Goal: Task Accomplishment & Management: Complete application form

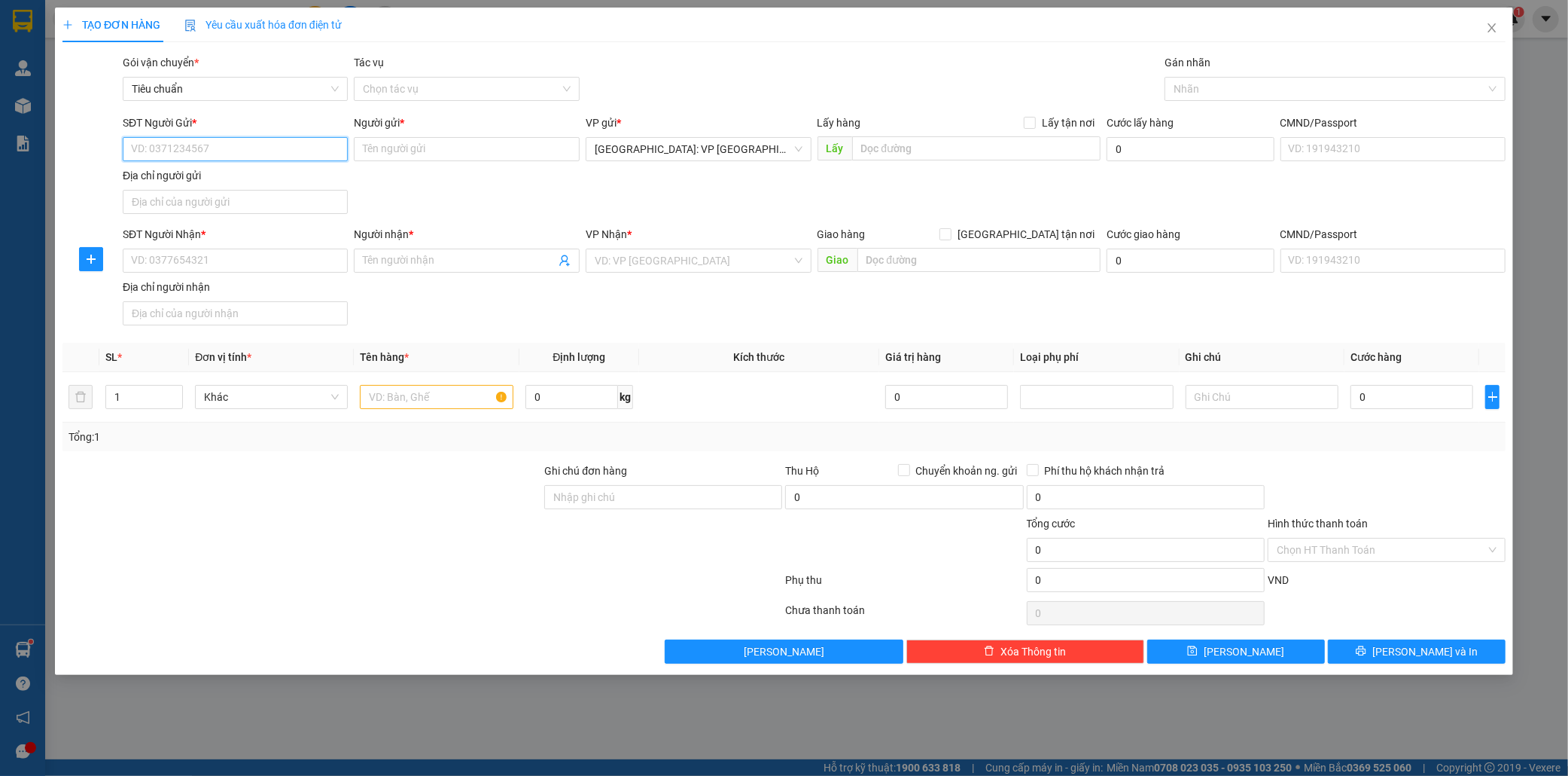
click at [216, 145] on input "SĐT Người Gửi *" at bounding box center [235, 149] width 226 height 24
click at [215, 151] on input "0878249" at bounding box center [235, 149] width 226 height 24
type input "0878249404"
click at [409, 149] on input "Người gửi *" at bounding box center [467, 149] width 226 height 24
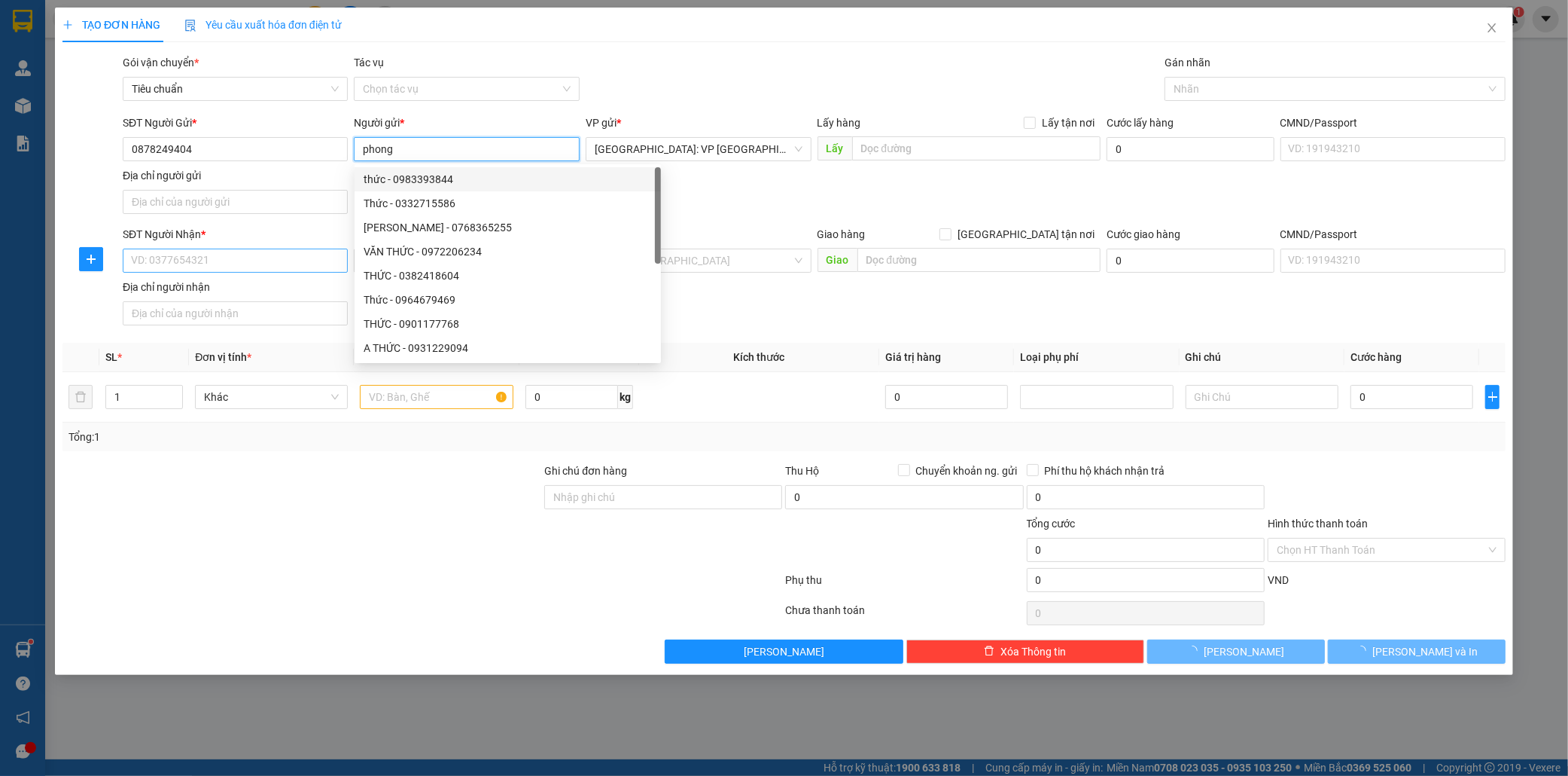
type input "phong"
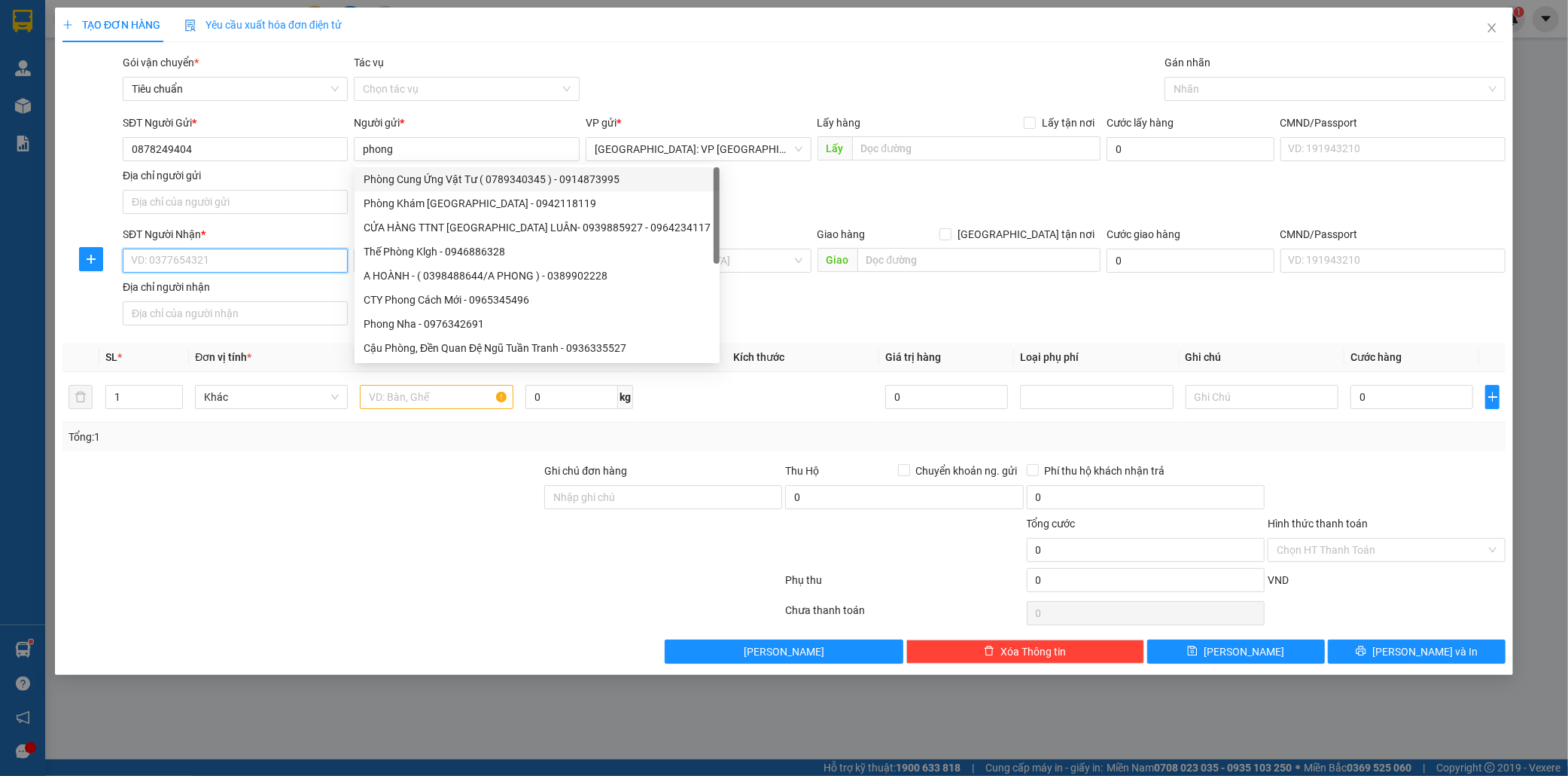
click at [182, 267] on input "SĐT Người Nhận *" at bounding box center [235, 261] width 226 height 24
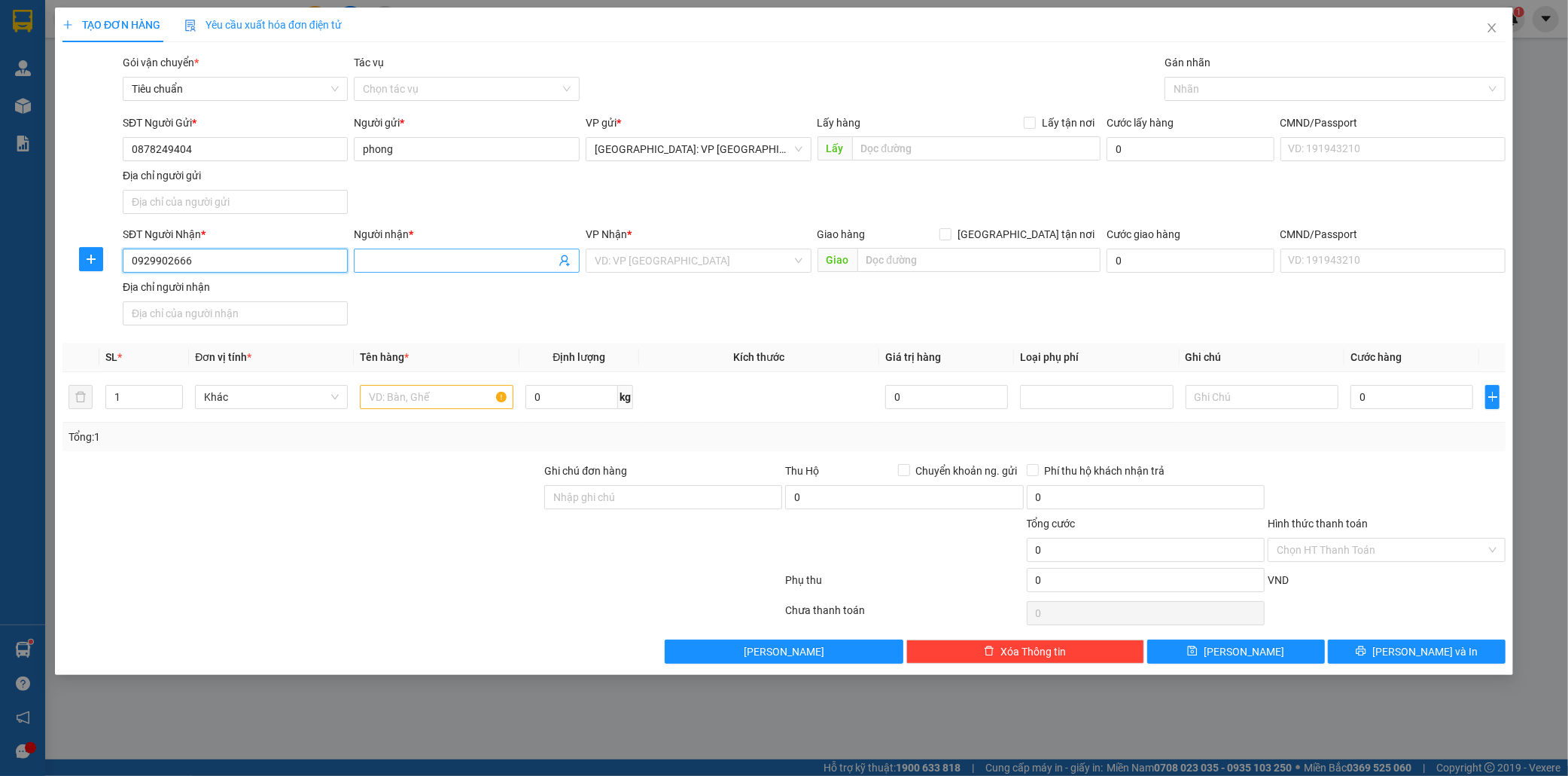
type input "0929902666"
click at [419, 264] on input "Người nhận *" at bounding box center [459, 261] width 192 height 17
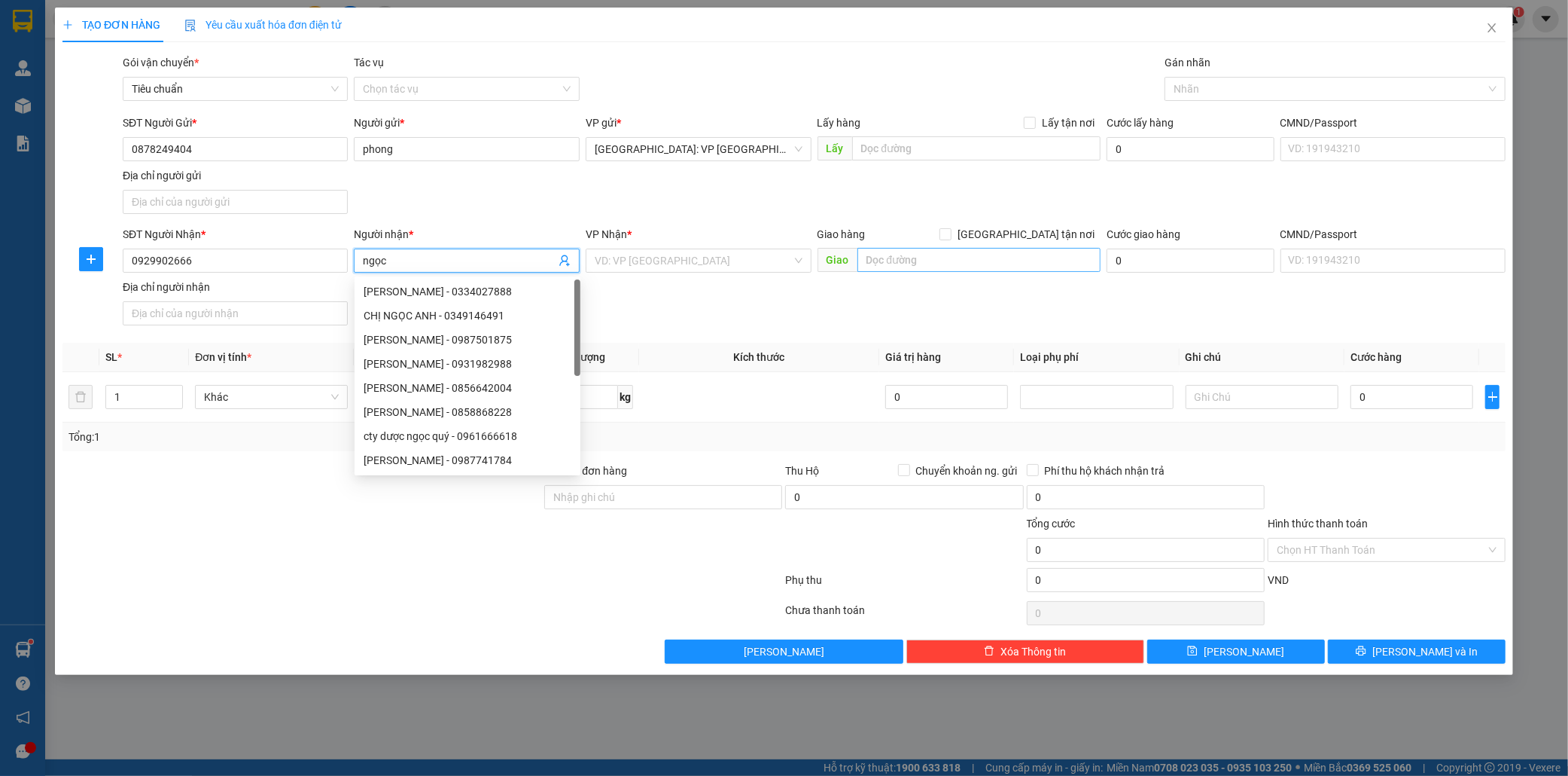
type input "ngọc"
click at [893, 259] on input "text" at bounding box center [979, 260] width 243 height 24
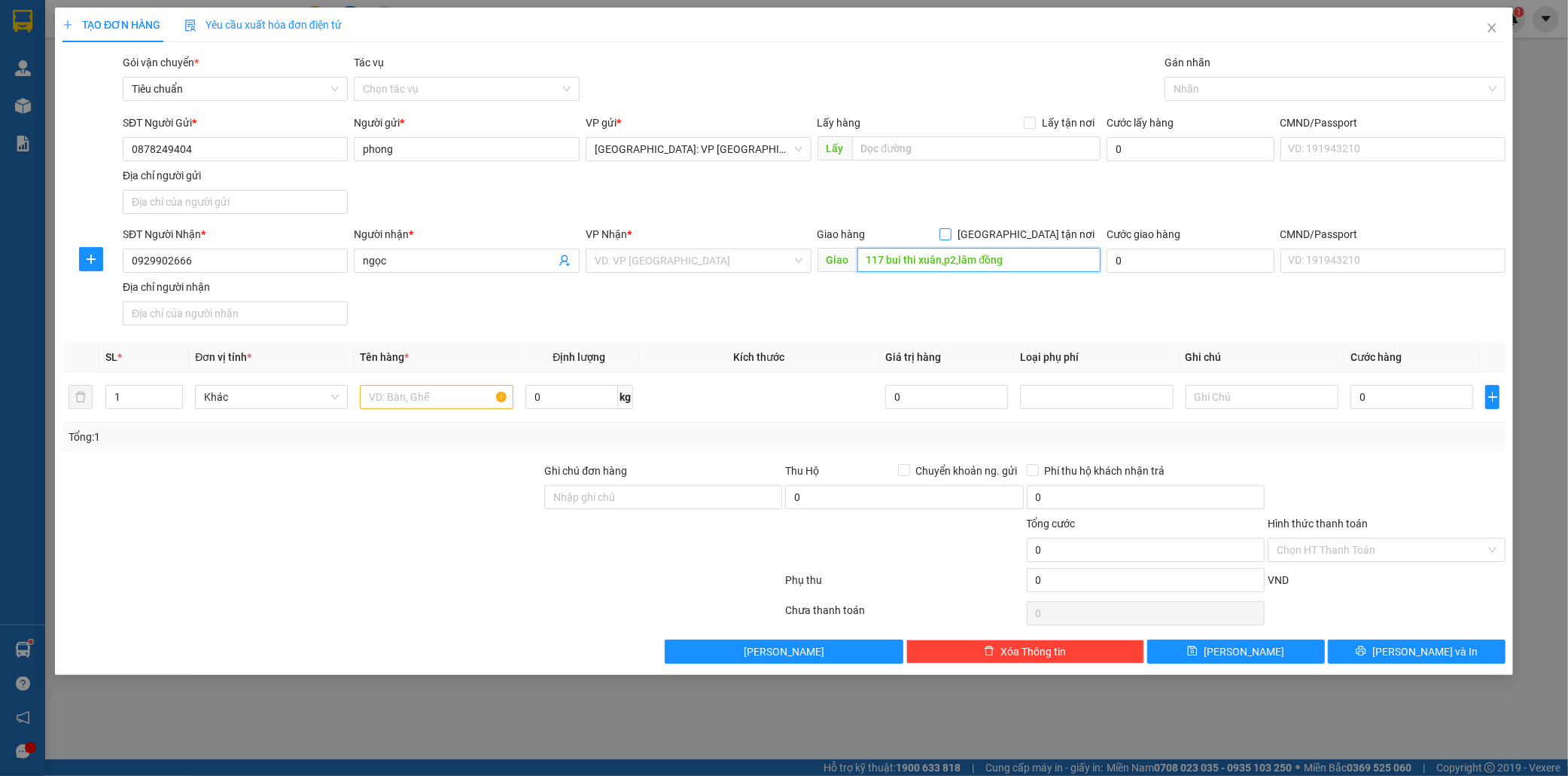
type input "117 bui thi xuân,p2,lâm đồng"
click at [950, 234] on input "[GEOGRAPHIC_DATA] tận nơi" at bounding box center [944, 233] width 11 height 11
checkbox input "true"
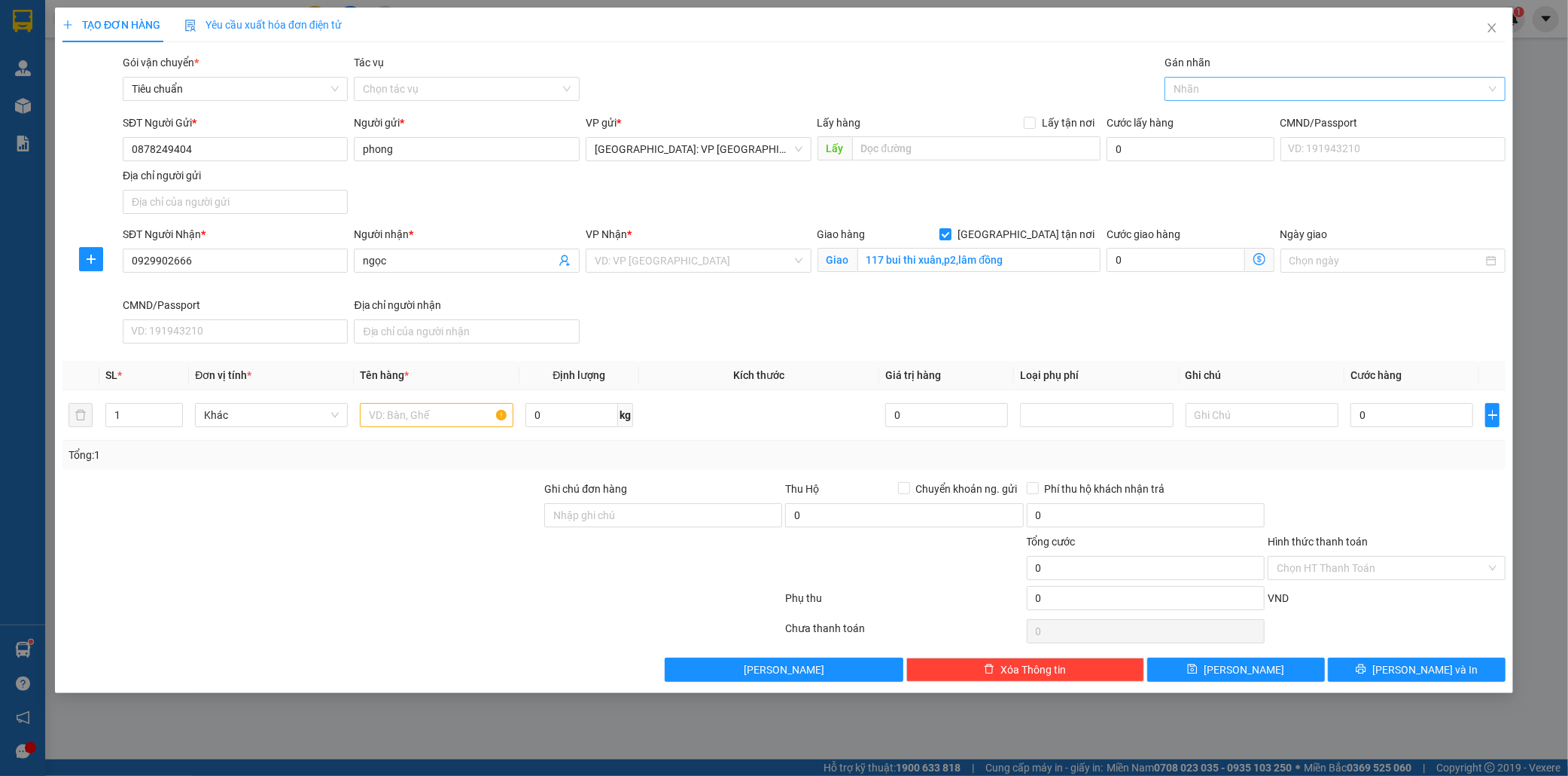
click at [1223, 95] on div at bounding box center [1327, 89] width 319 height 18
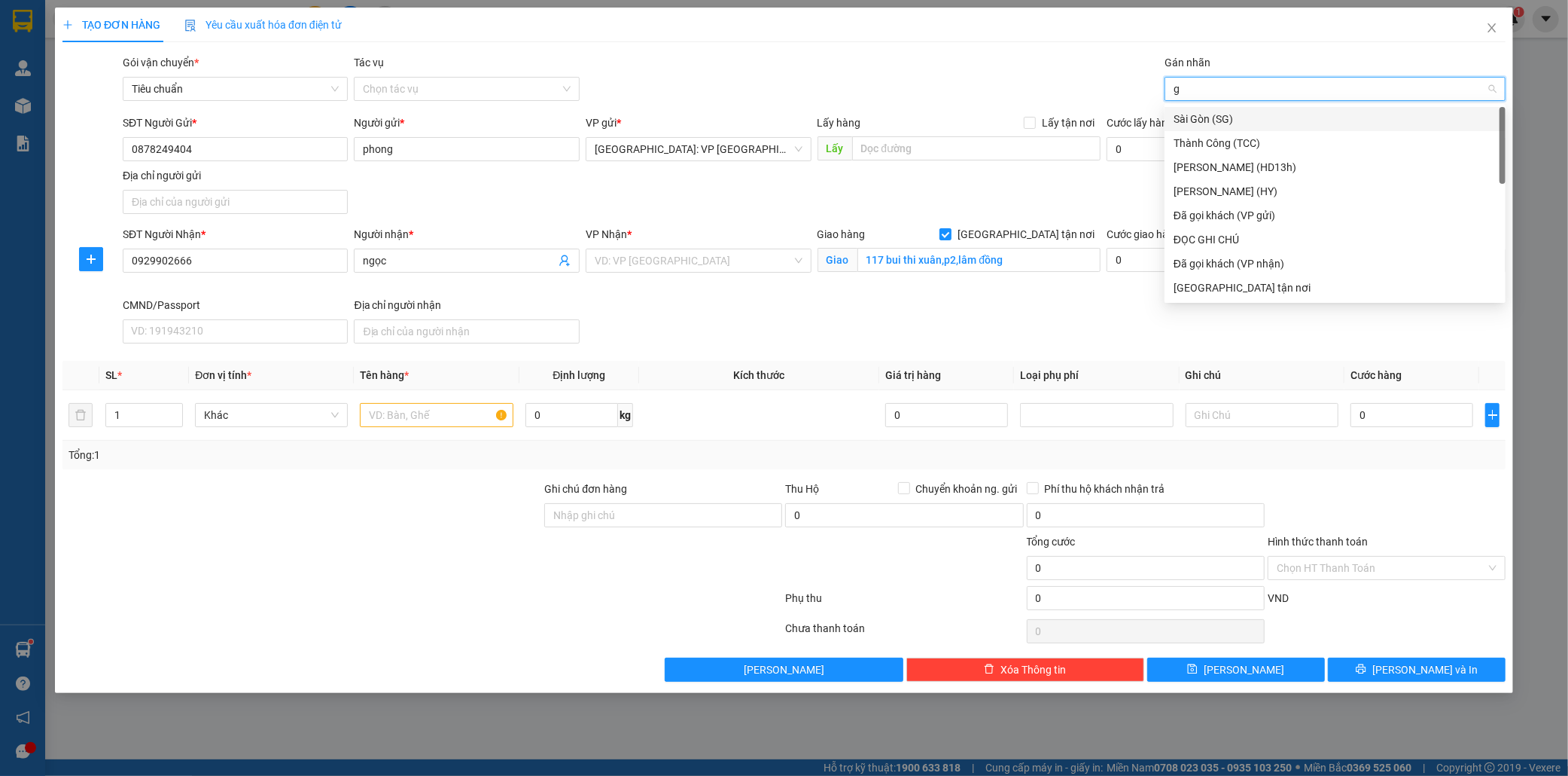
type input "gi"
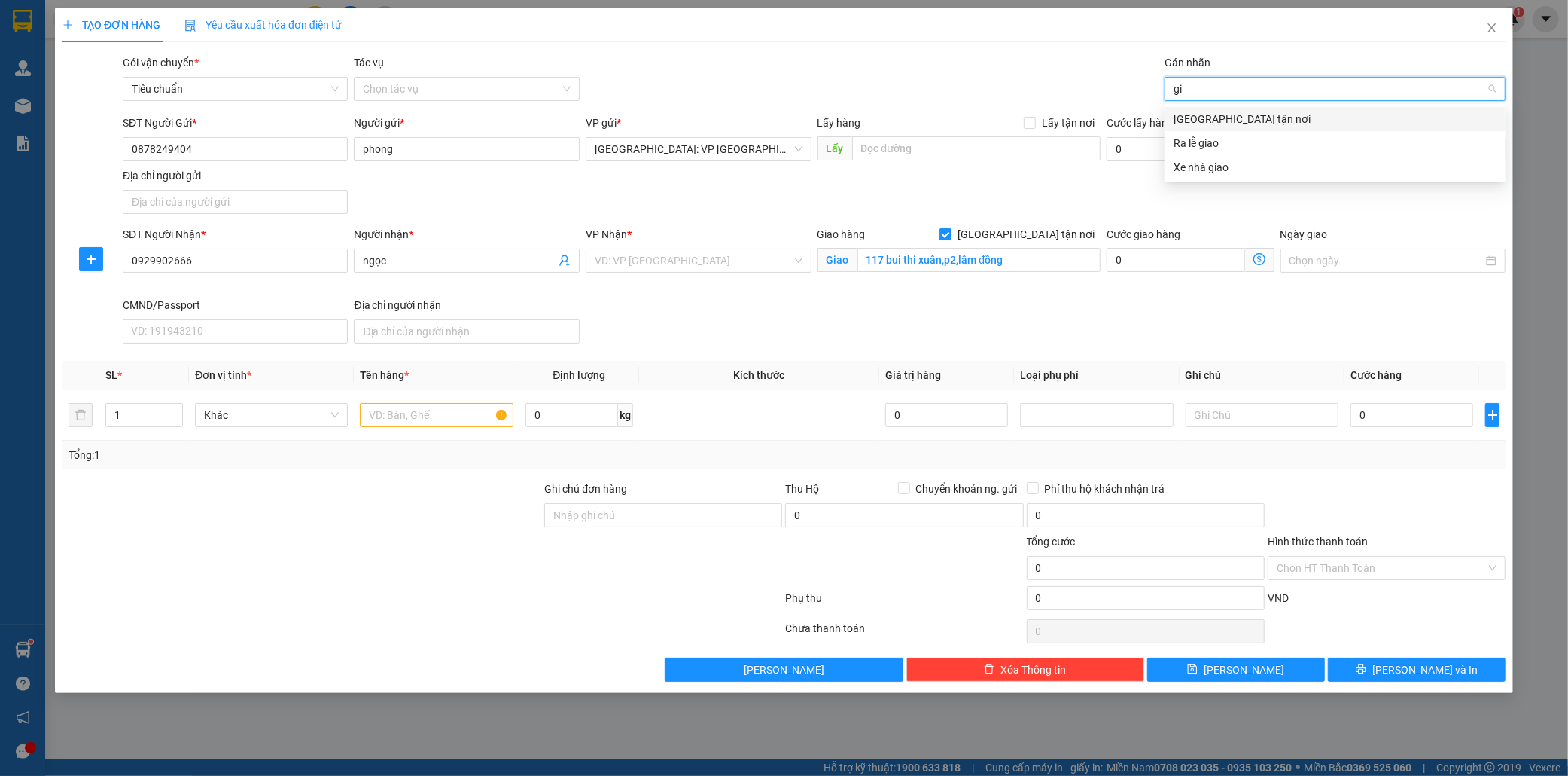
click at [1231, 116] on div "[GEOGRAPHIC_DATA] tận nơi" at bounding box center [1334, 118] width 323 height 17
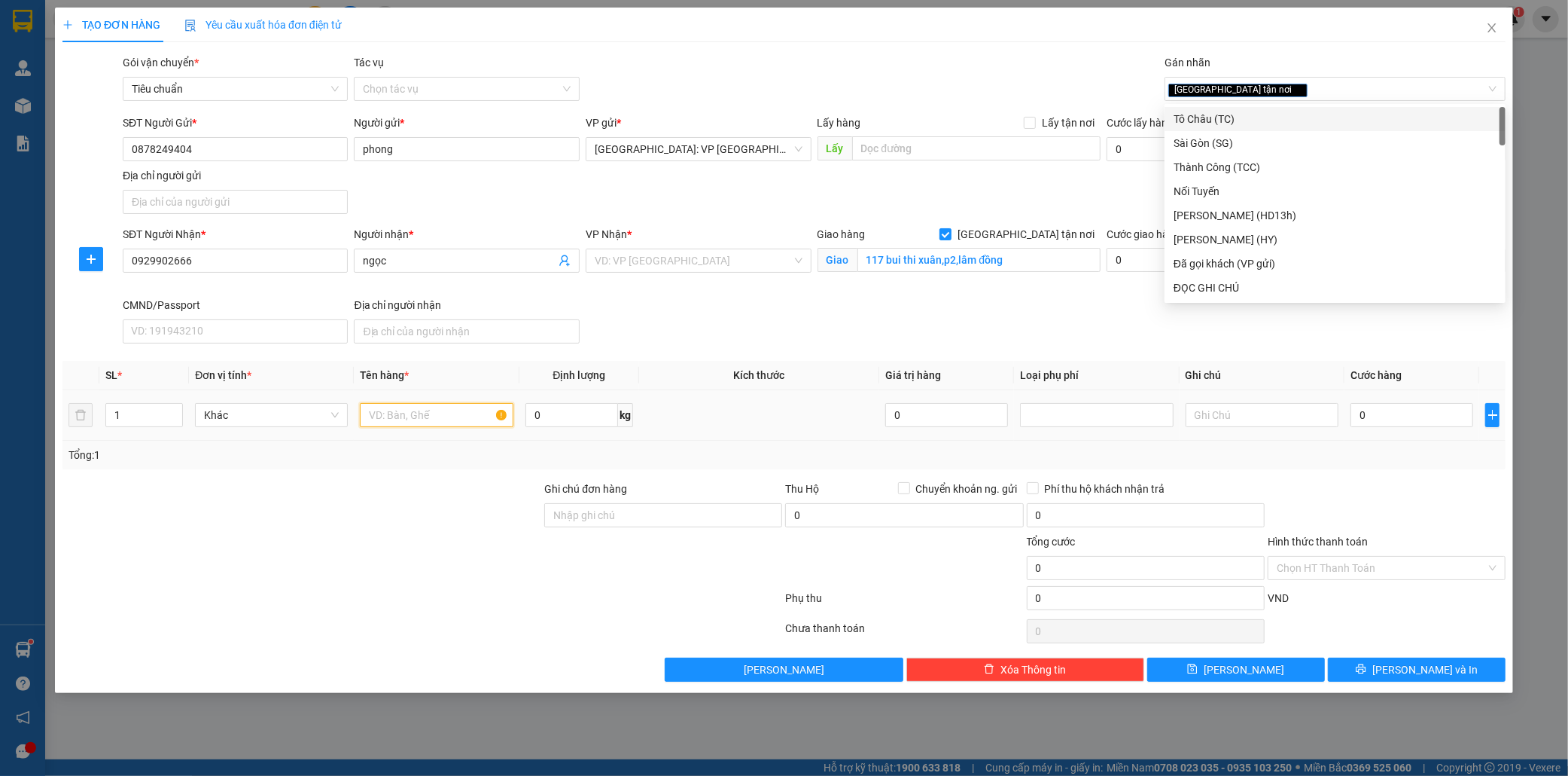
click at [386, 411] on input "text" at bounding box center [436, 415] width 153 height 24
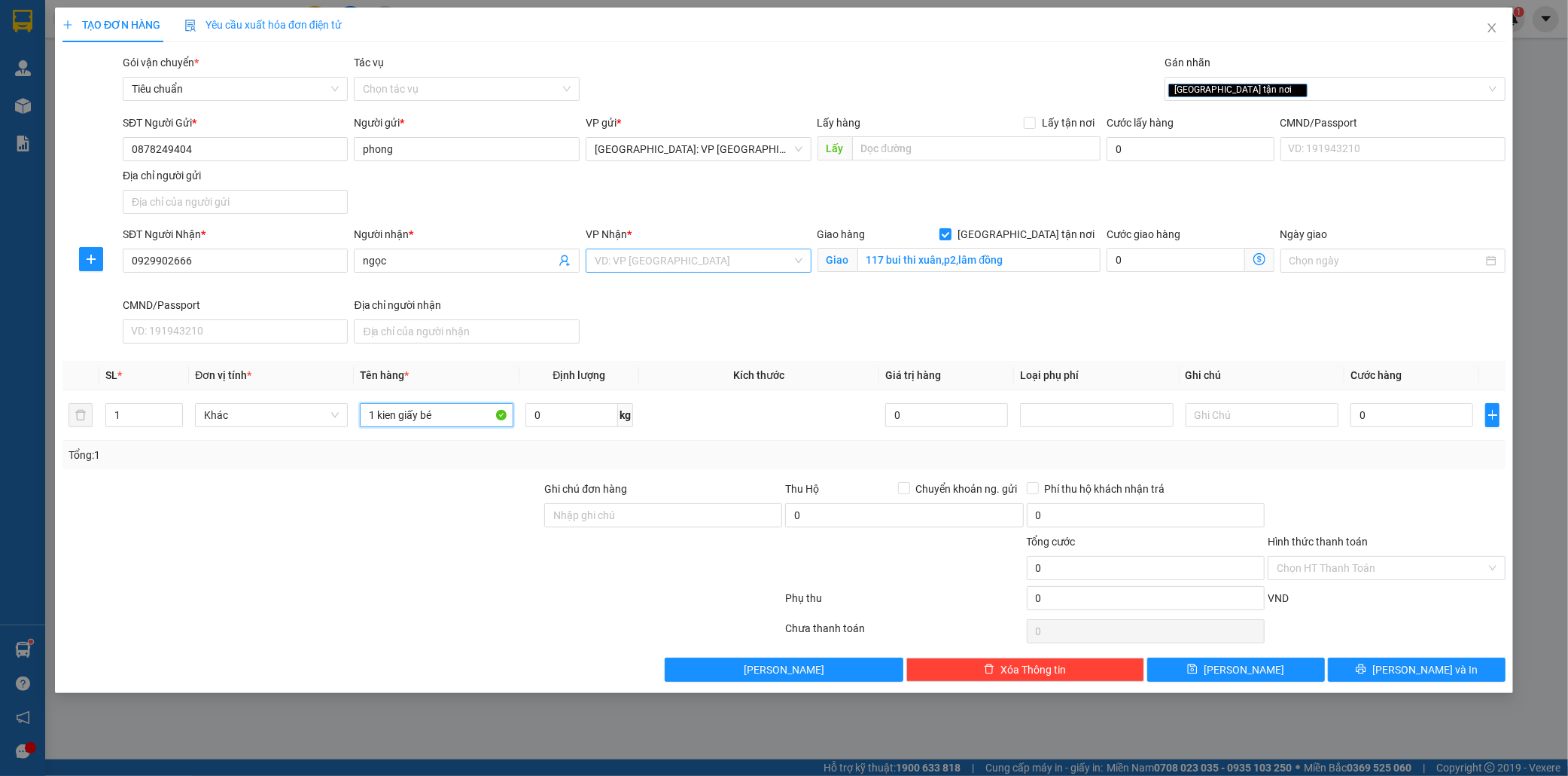
type input "1 kien giấy bé"
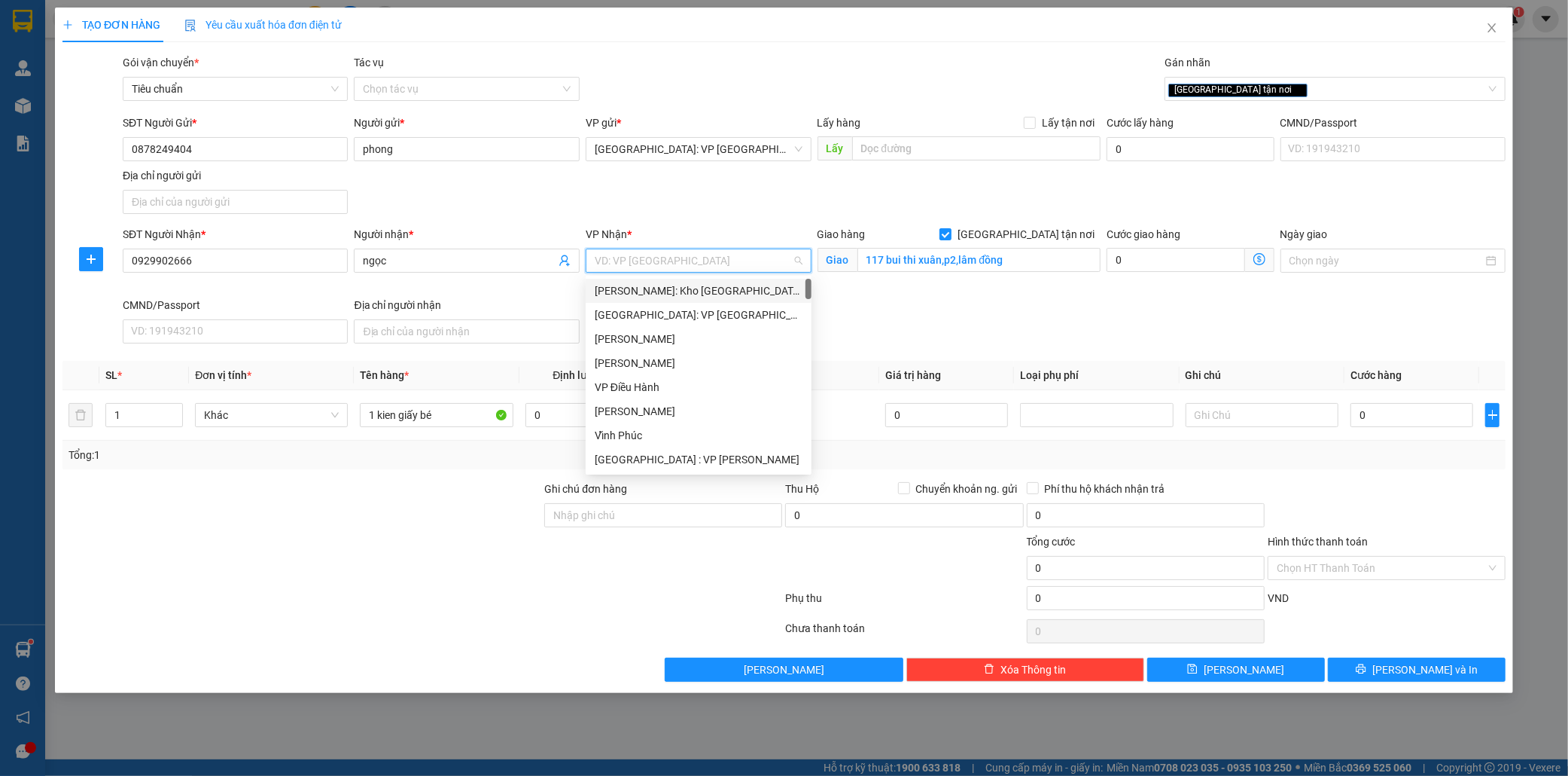
click at [709, 272] on input "search" at bounding box center [694, 260] width 197 height 23
type input "nha"
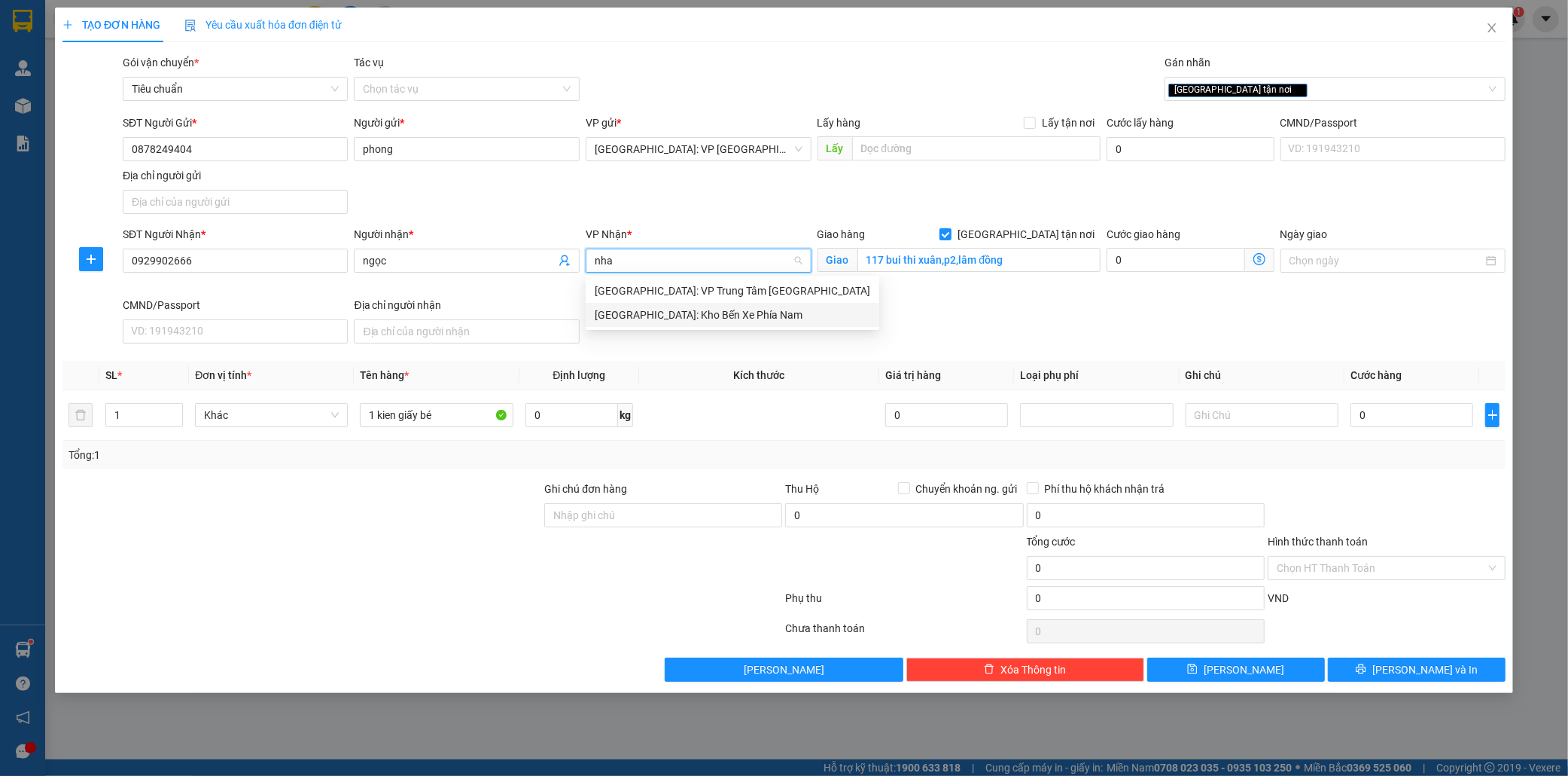
click at [735, 306] on div "[GEOGRAPHIC_DATA]: Kho Bến Xe Phía Nam" at bounding box center [732, 314] width 275 height 17
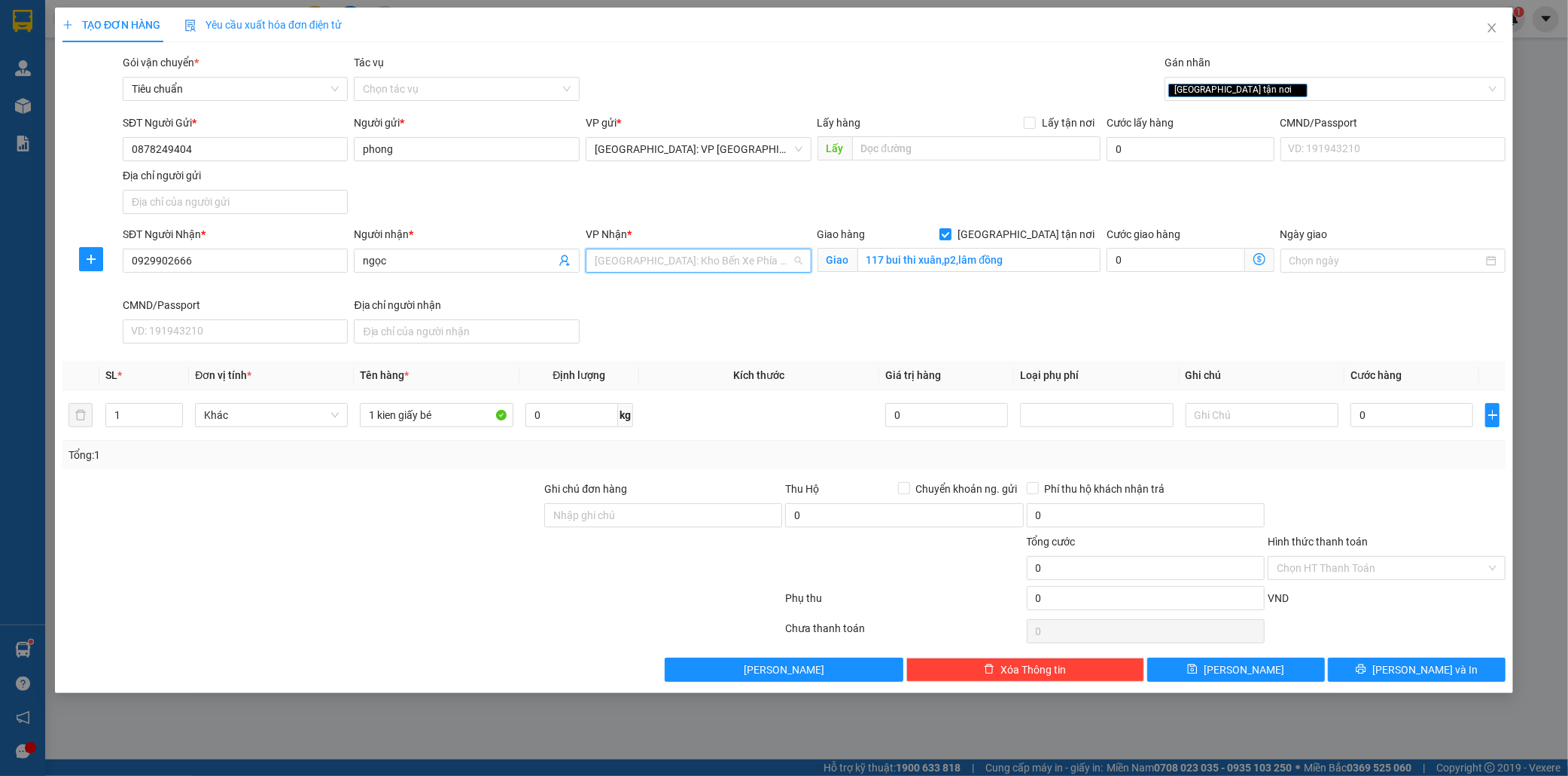
scroll to position [457, 0]
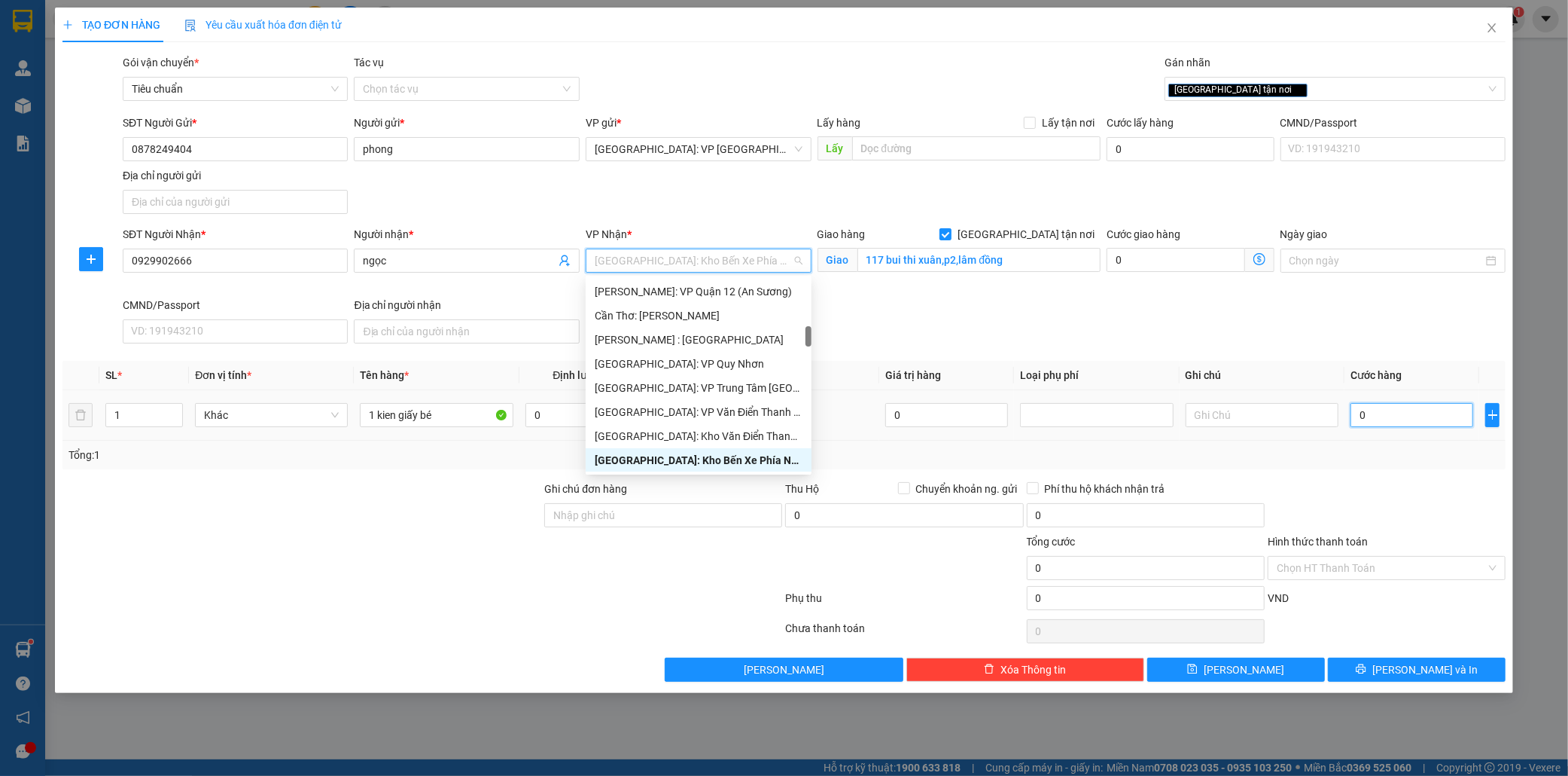
click at [1391, 415] on input "0" at bounding box center [1411, 415] width 122 height 24
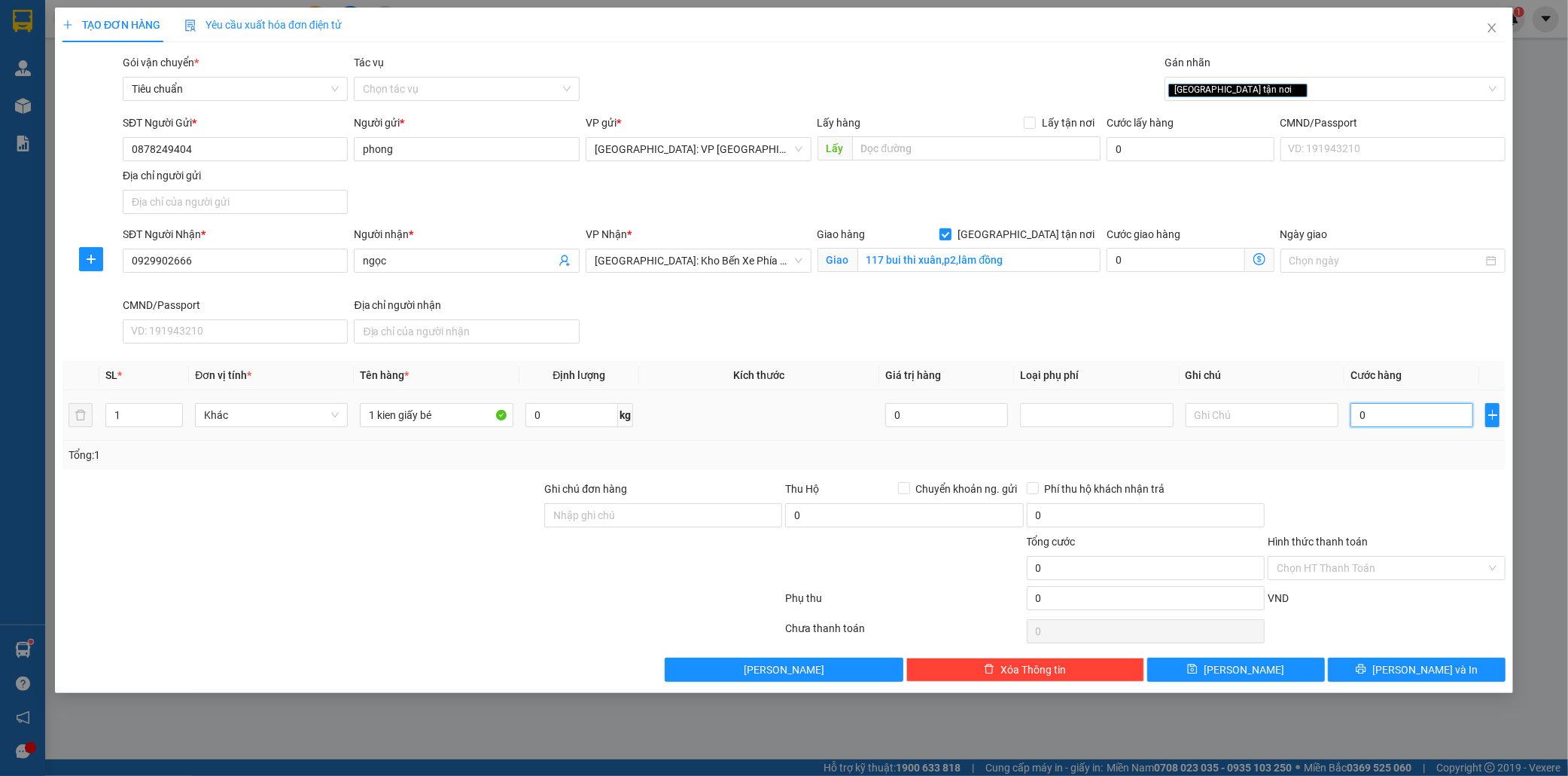
type input "1"
type input "15"
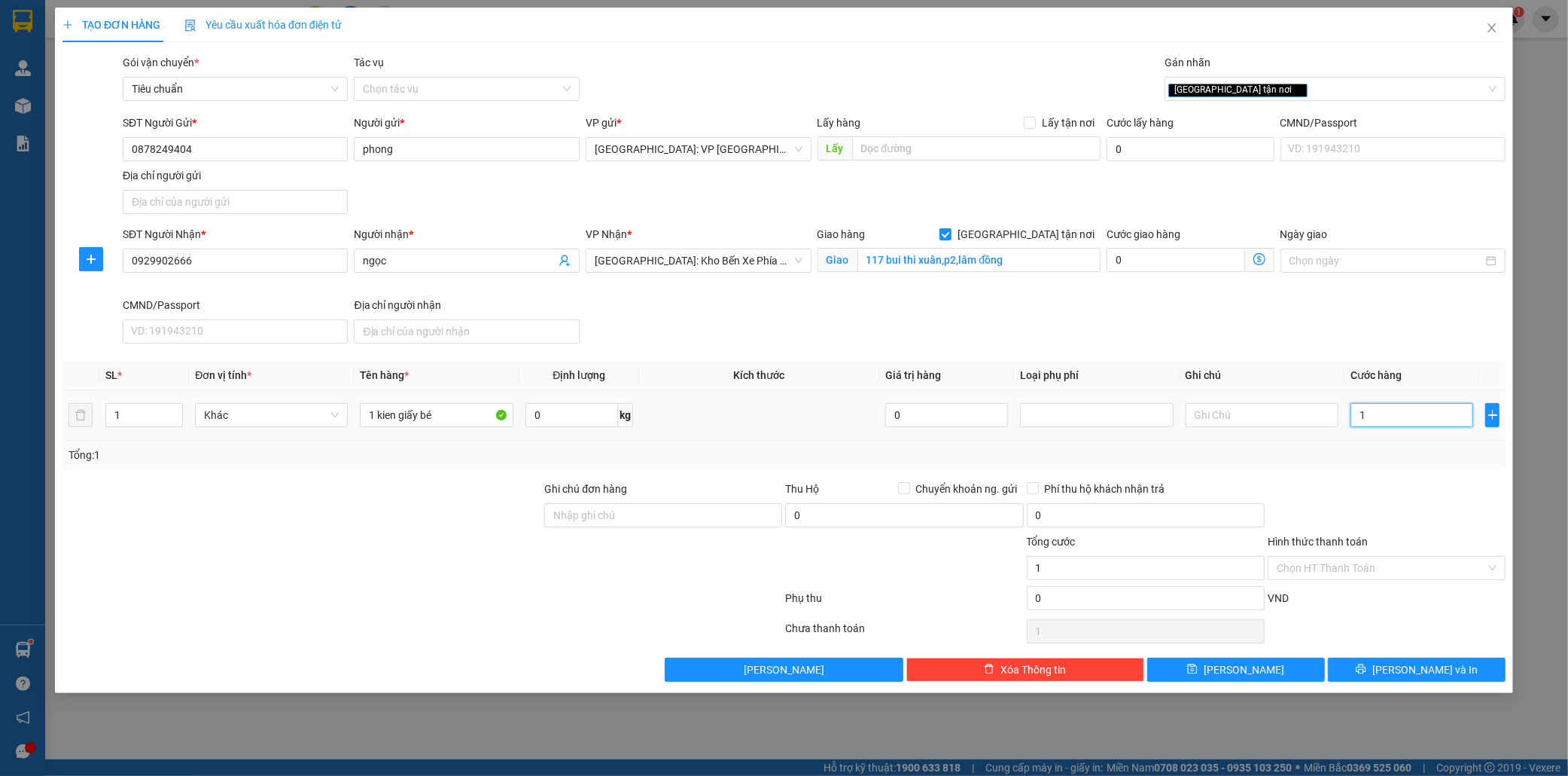
type input "15"
type input "150"
type input "1.500"
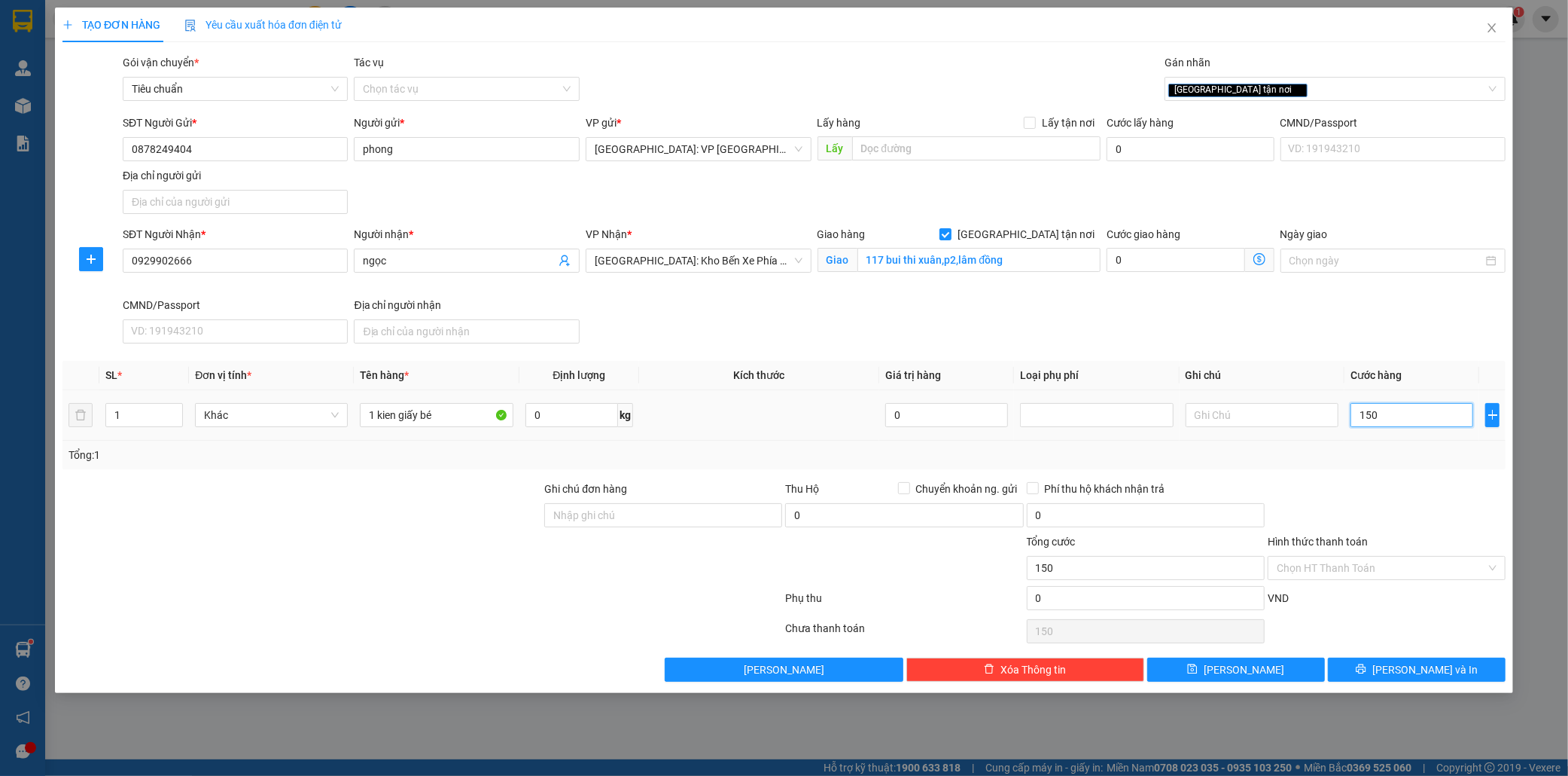
type input "1.500"
type input "15.000"
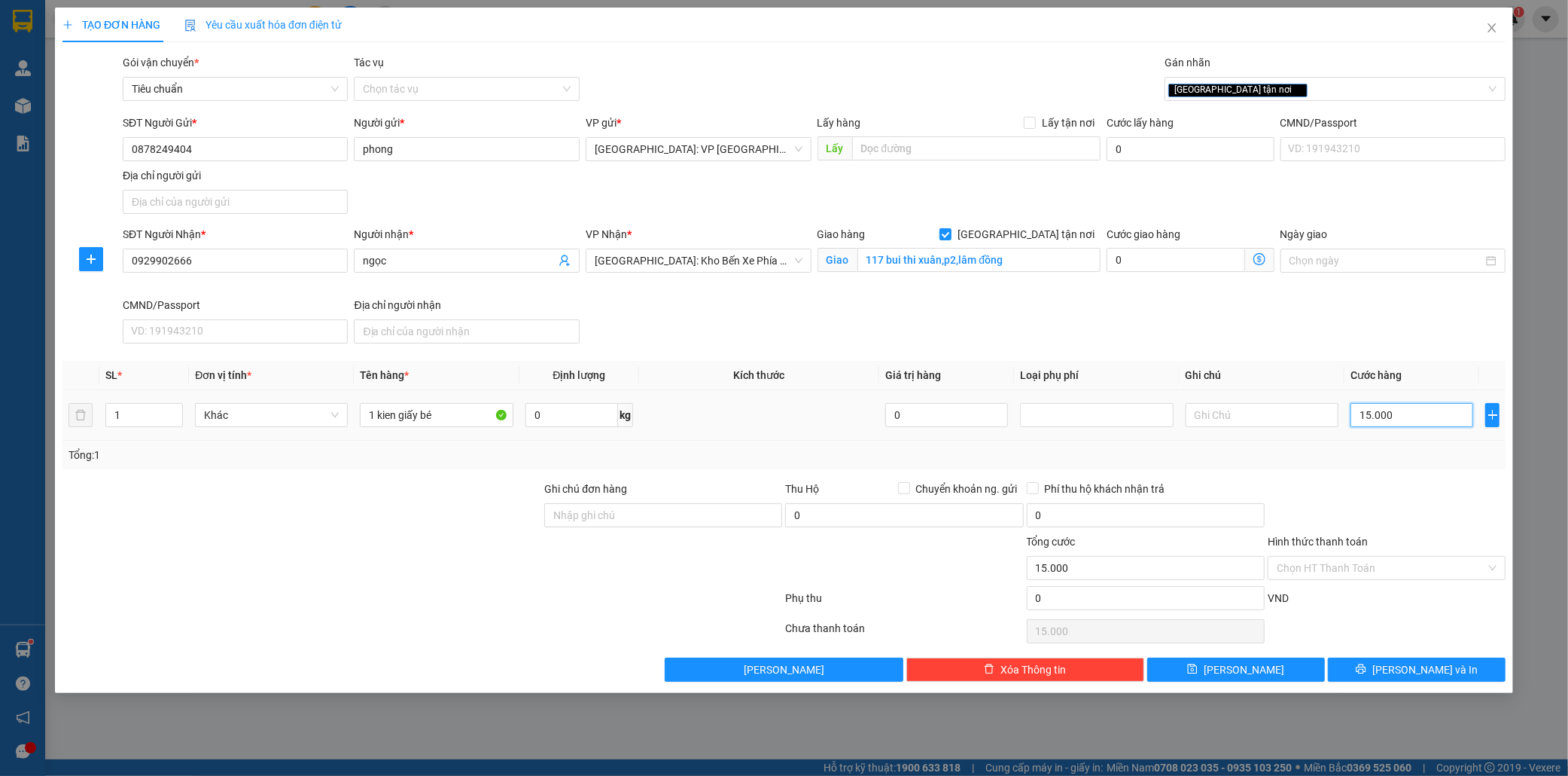
type input "150.000"
click at [1423, 671] on span "[PERSON_NAME] và In" at bounding box center [1425, 669] width 106 height 17
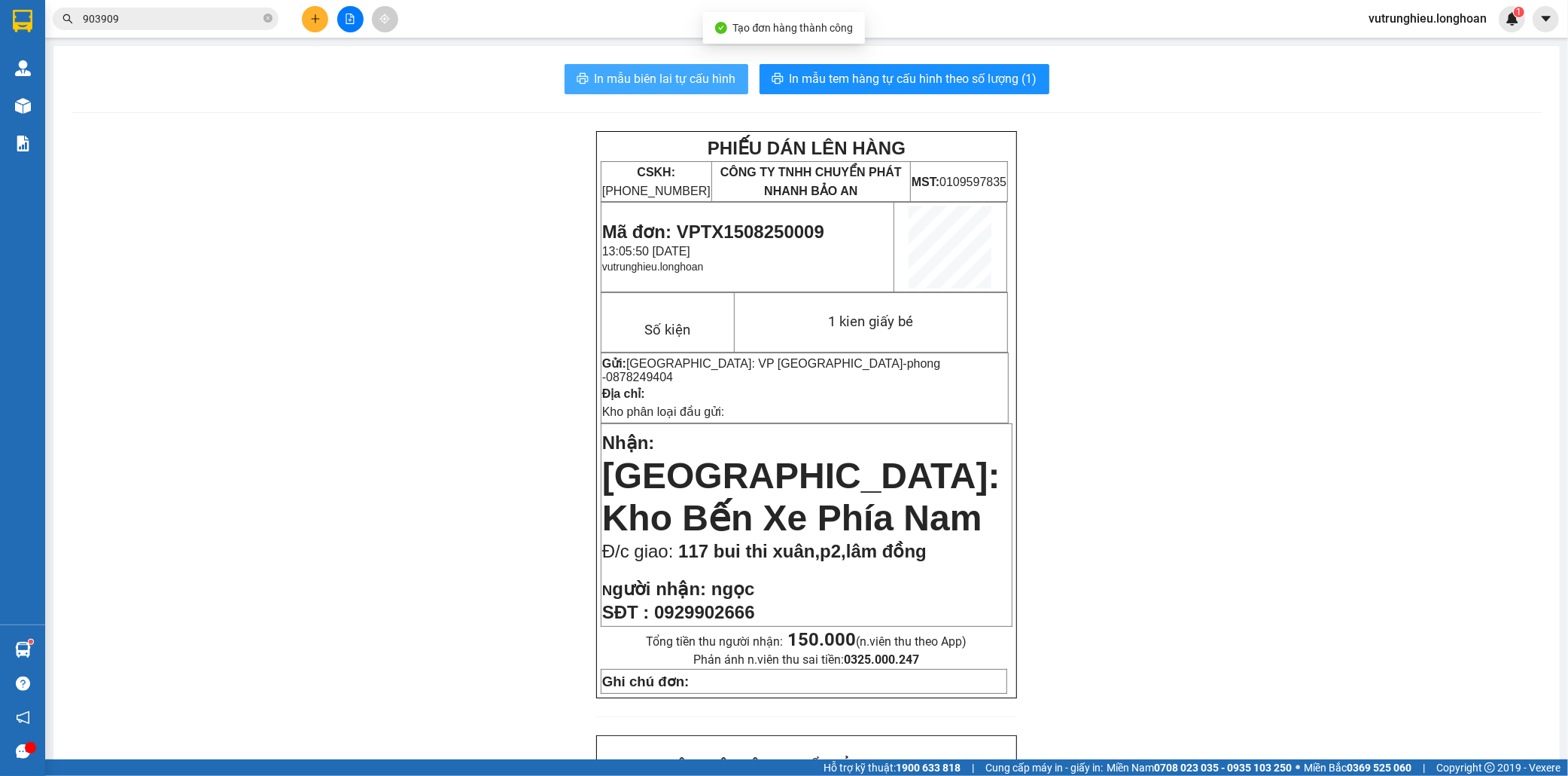
click at [682, 74] on span "In mẫu biên lai tự cấu hình" at bounding box center [665, 78] width 141 height 19
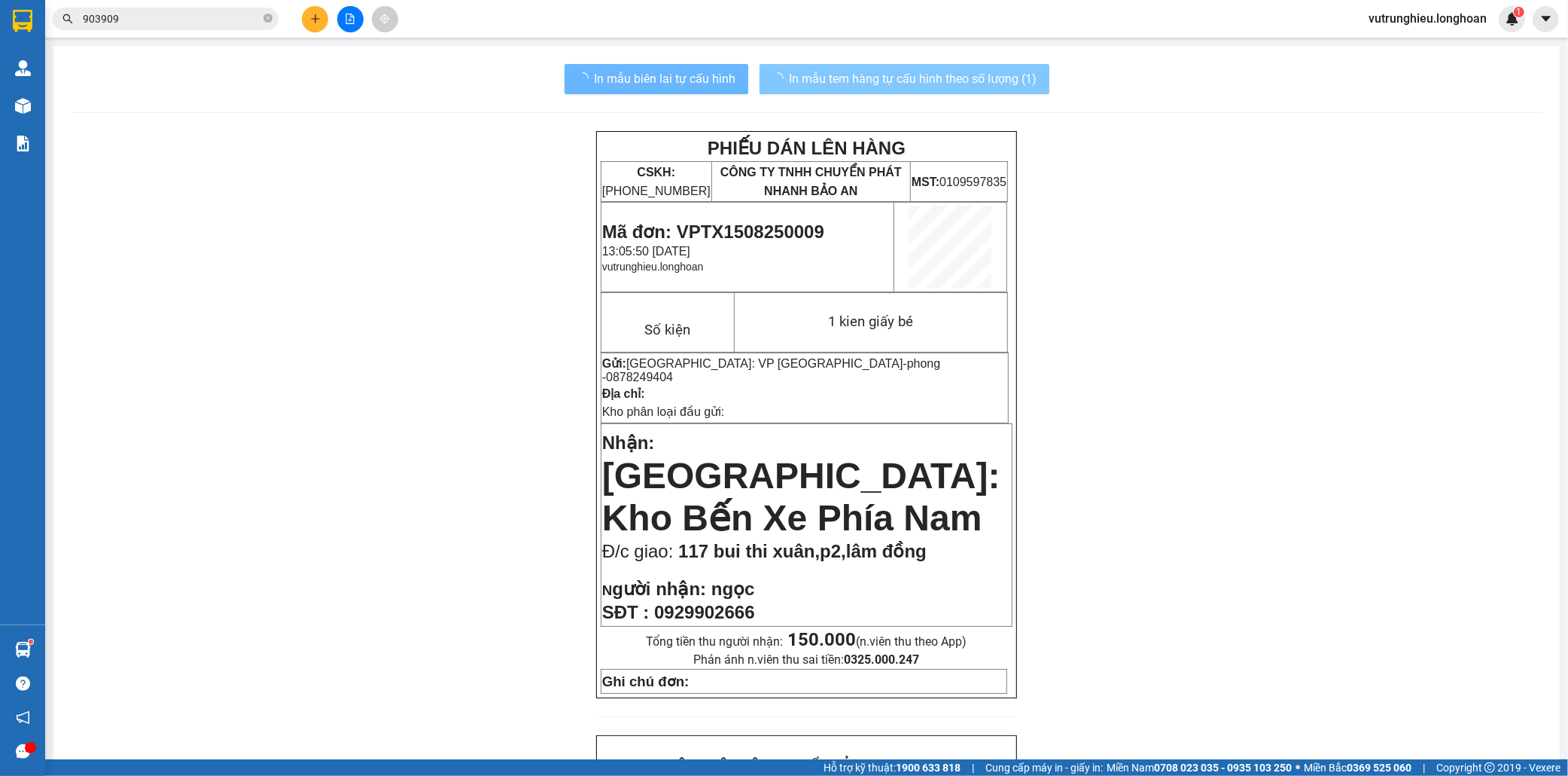
click at [992, 77] on span "In mẫu tem hàng tự cấu hình theo số lượng (1)" at bounding box center [913, 78] width 248 height 19
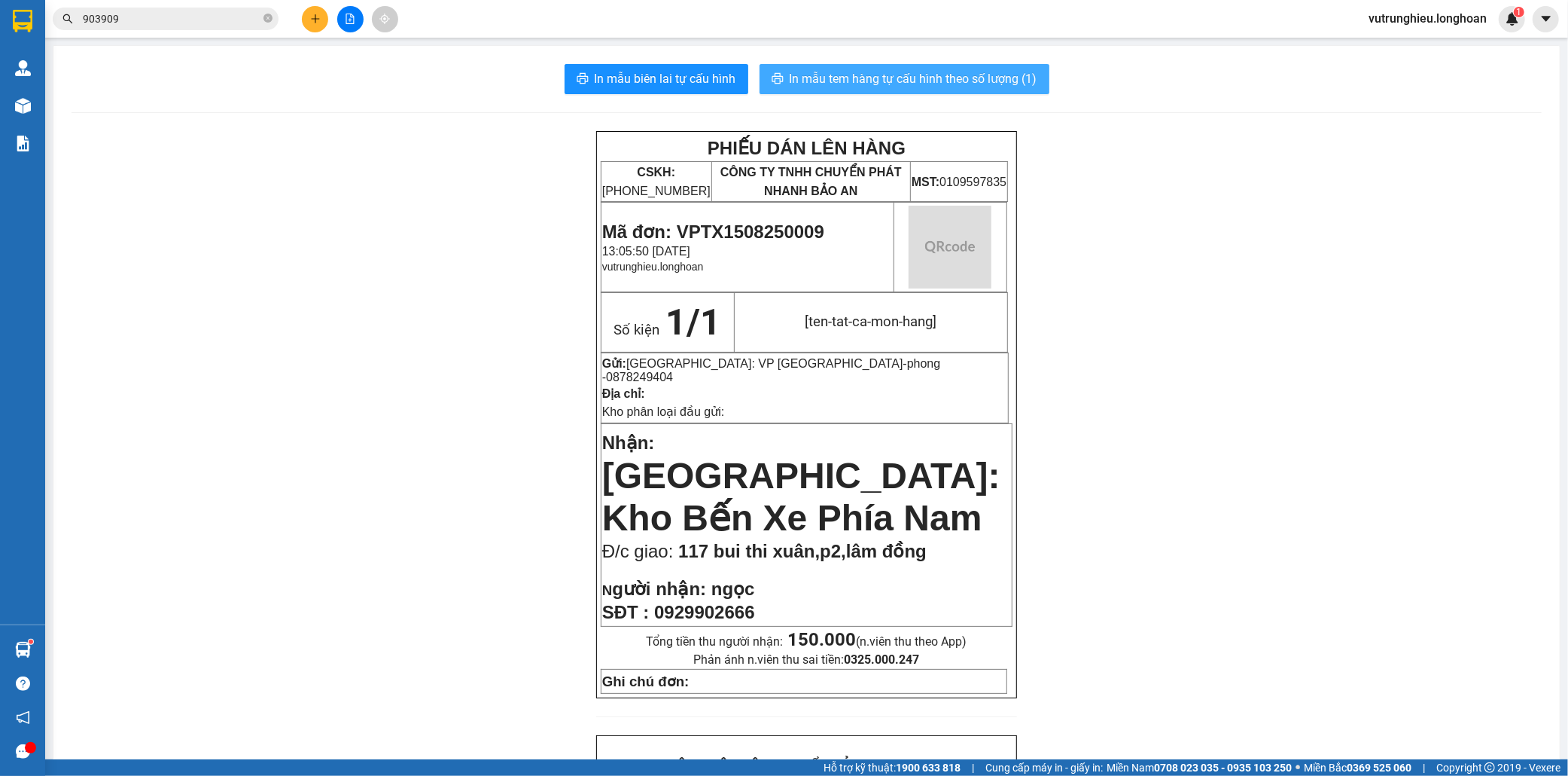
click at [992, 77] on span "In mẫu tem hàng tự cấu hình theo số lượng (1)" at bounding box center [913, 78] width 248 height 19
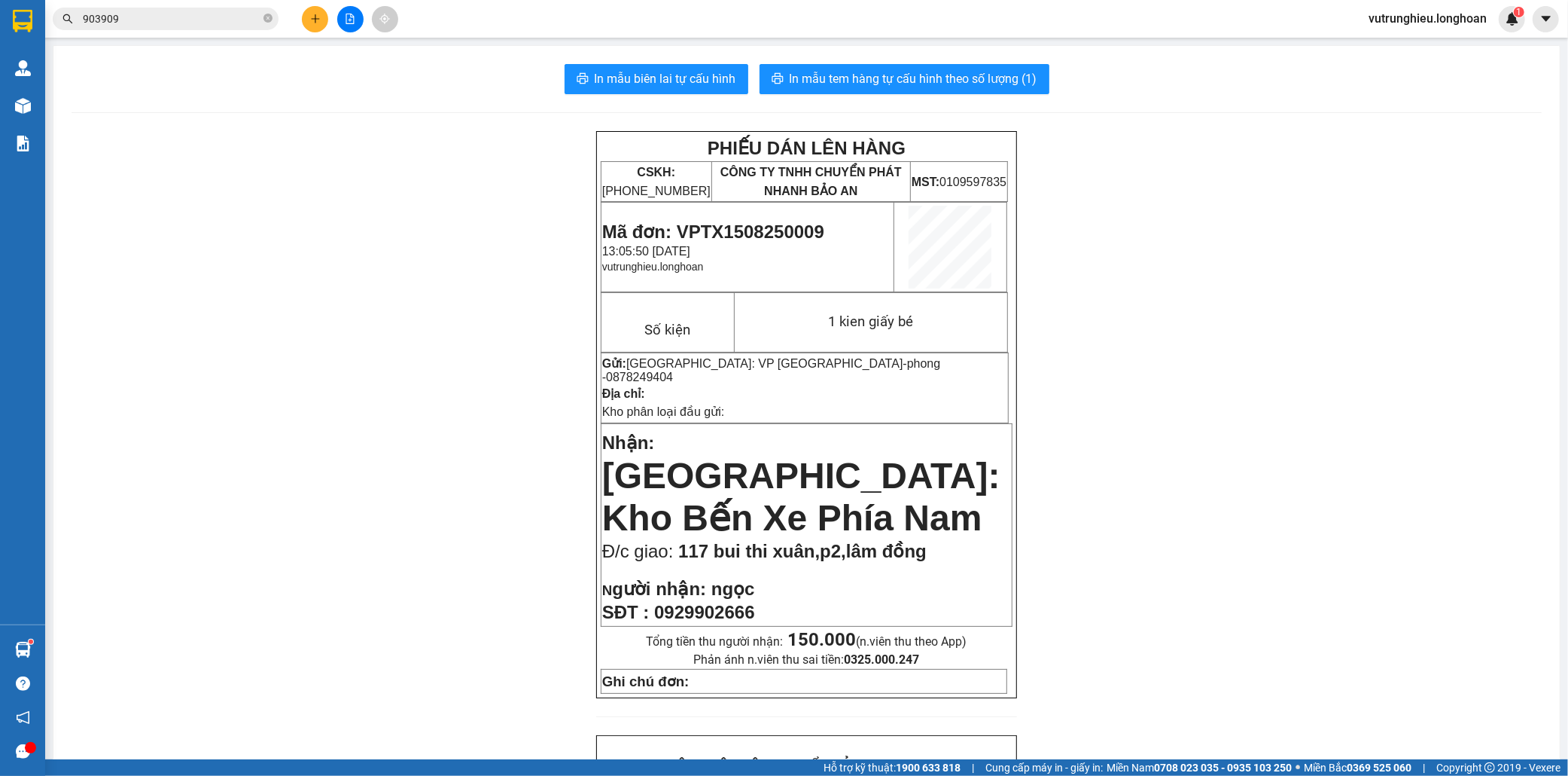
click at [721, 233] on span "Mã đơn: VPTX1508250009" at bounding box center [712, 231] width 222 height 21
copy span "VPTX1508250009"
